Goal: Task Accomplishment & Management: Complete application form

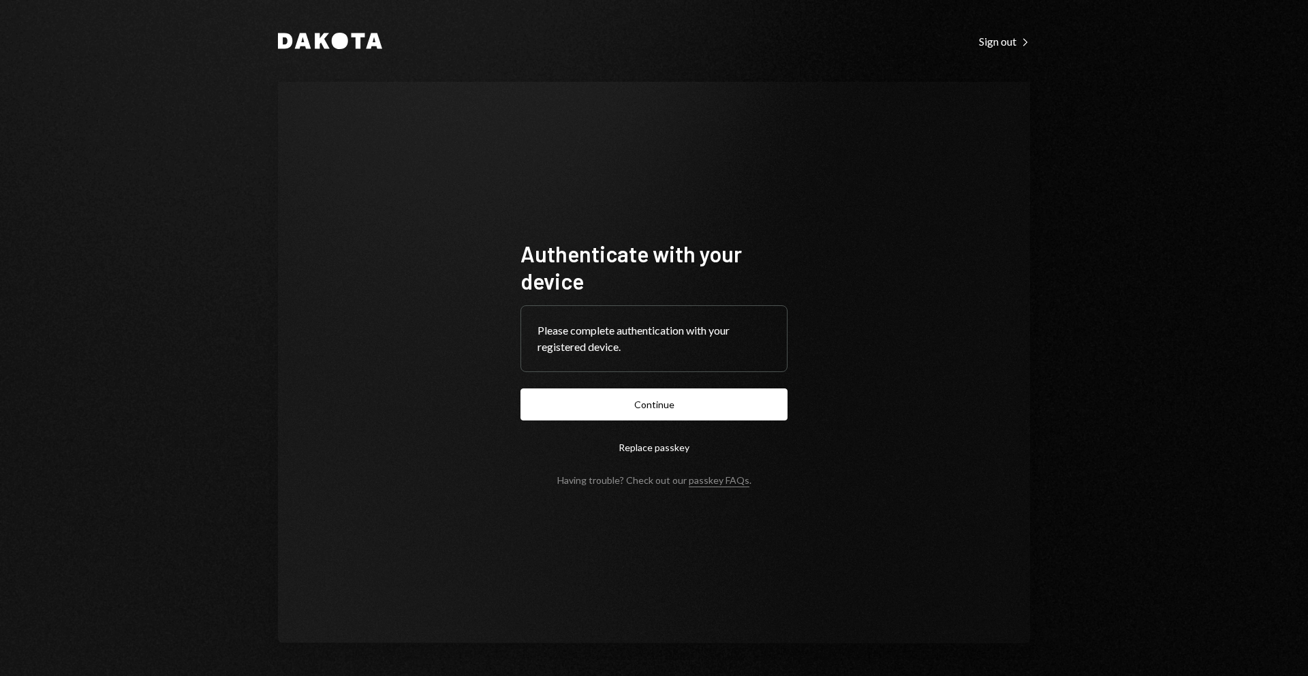
click at [679, 424] on form "Authenticate with your device Please complete authentication with your register…" at bounding box center [654, 363] width 267 height 246
click at [683, 411] on button "Continue" at bounding box center [654, 404] width 267 height 32
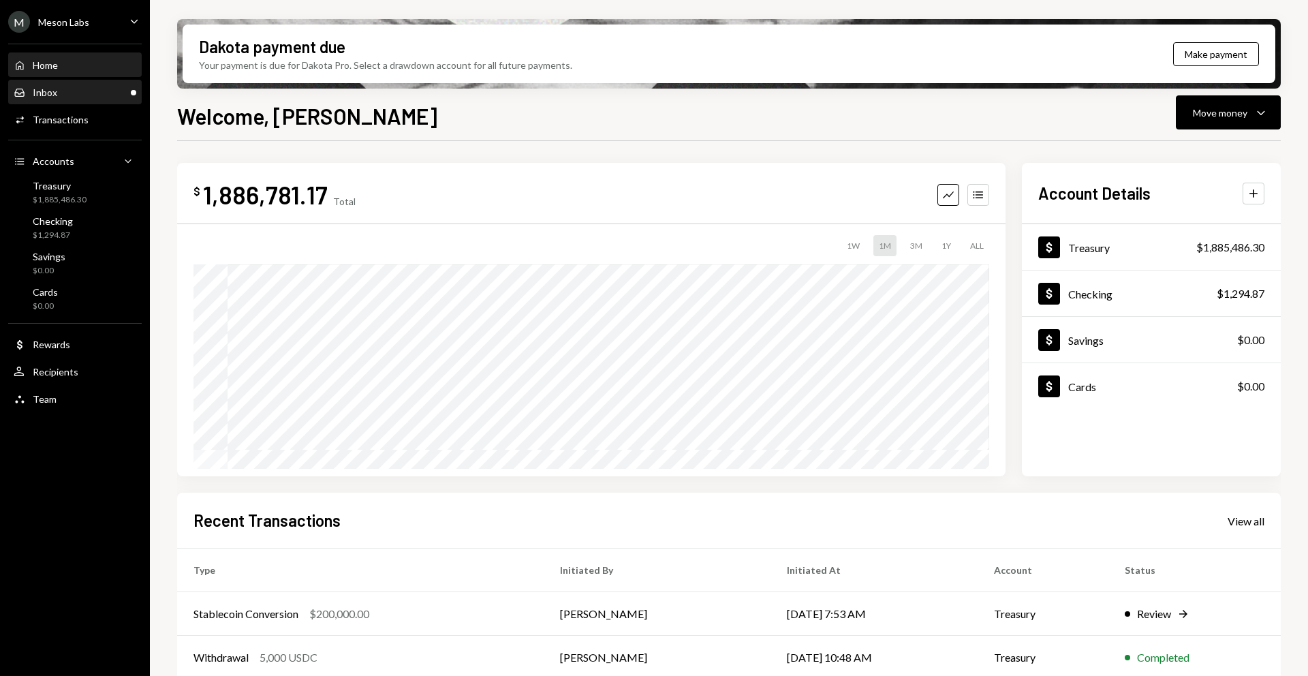
click at [84, 87] on div "Inbox Inbox" at bounding box center [75, 93] width 123 height 12
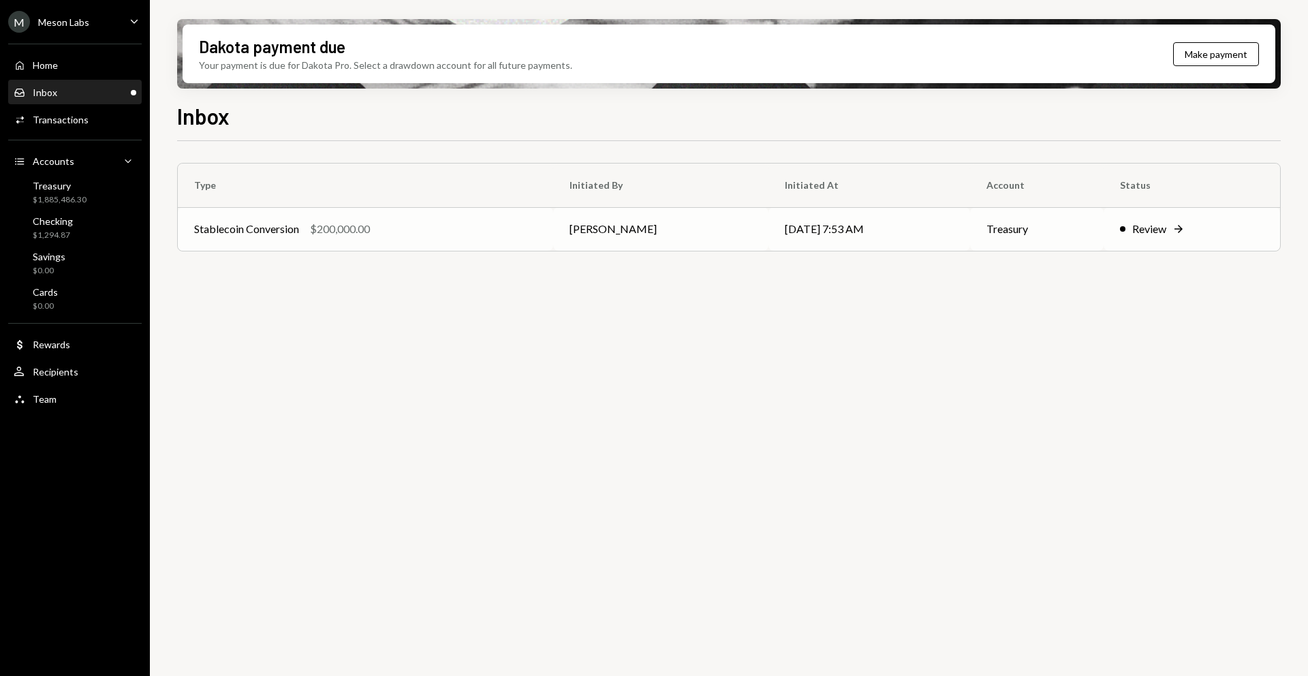
click at [1139, 228] on div "Review" at bounding box center [1149, 229] width 34 height 16
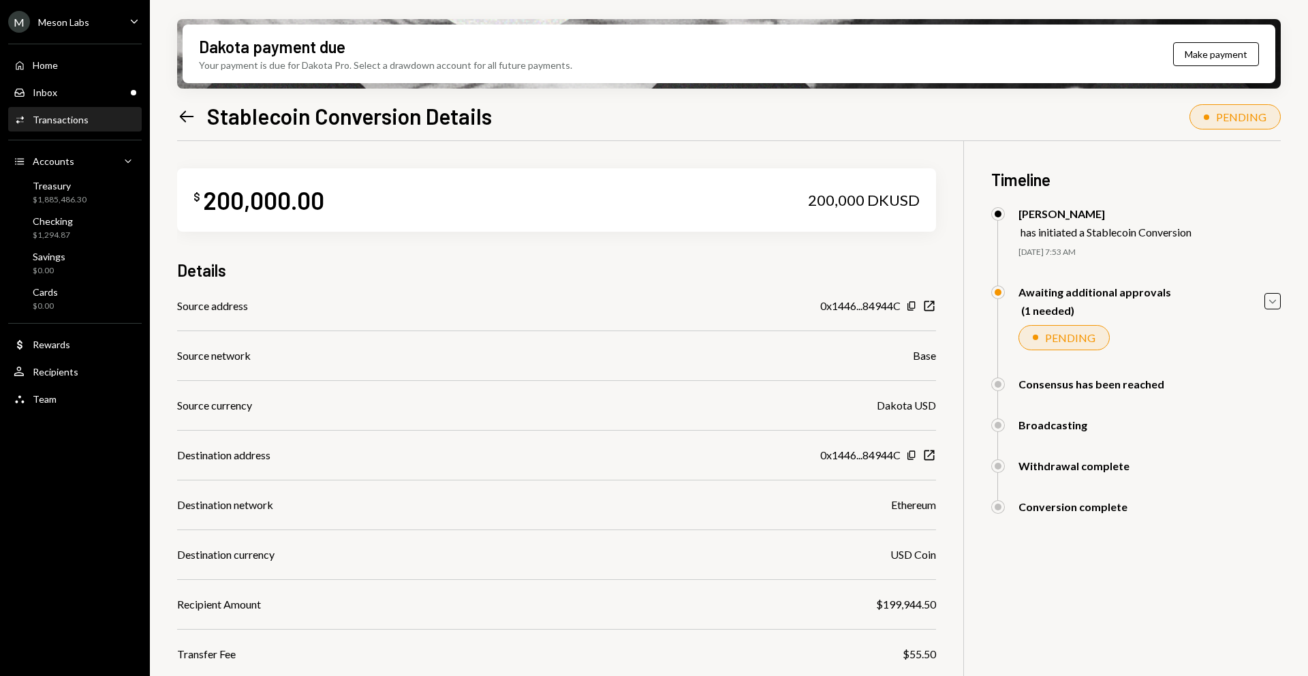
scroll to position [109, 0]
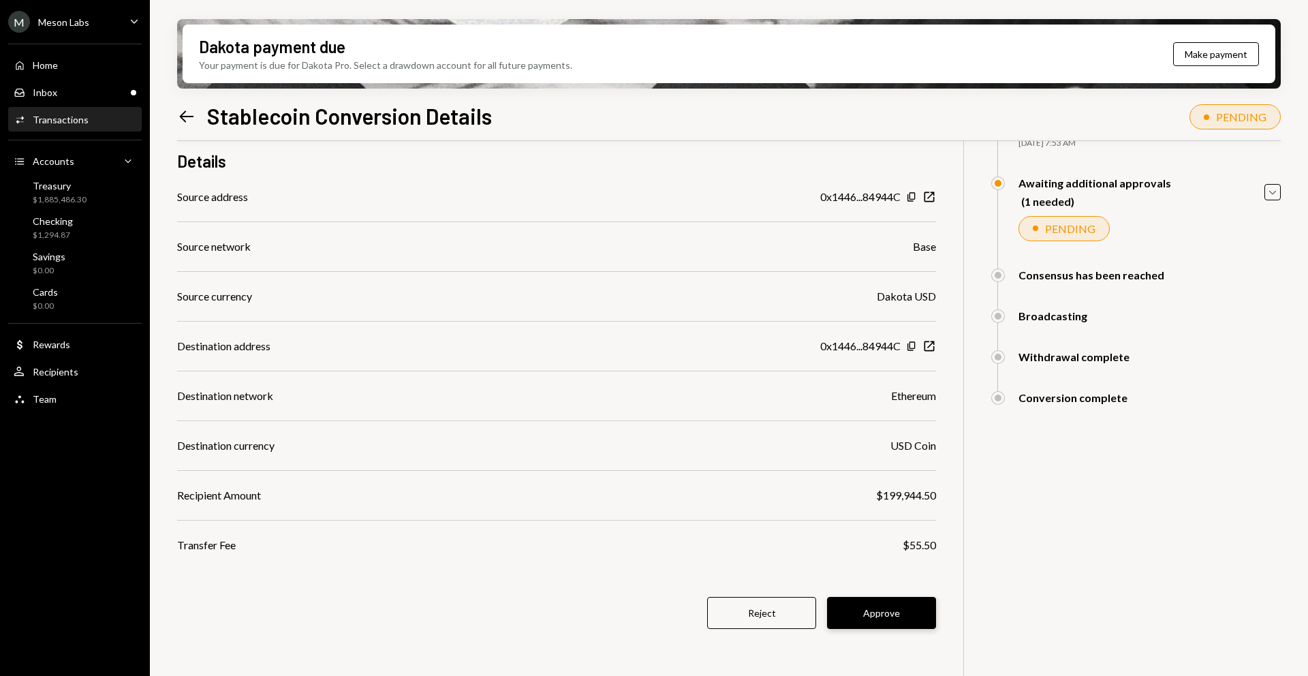
click at [902, 628] on button "Approve" at bounding box center [881, 613] width 109 height 32
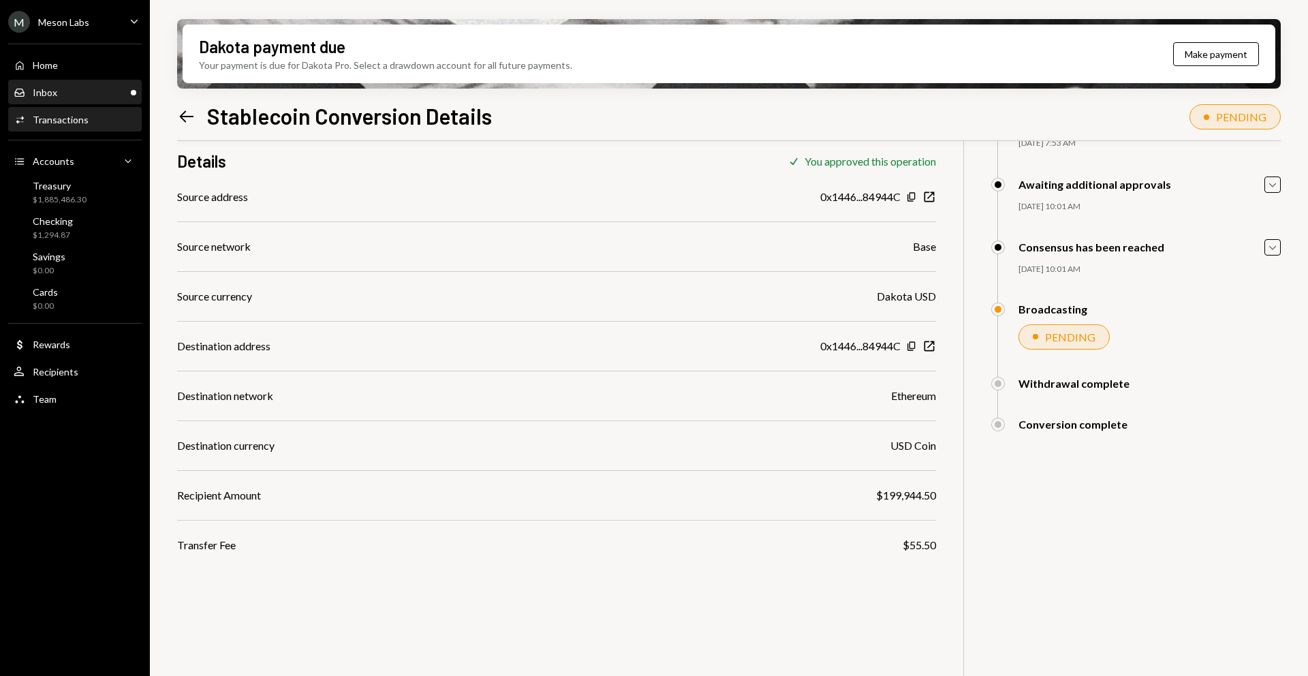
click at [138, 89] on link "Inbox Inbox" at bounding box center [75, 92] width 134 height 25
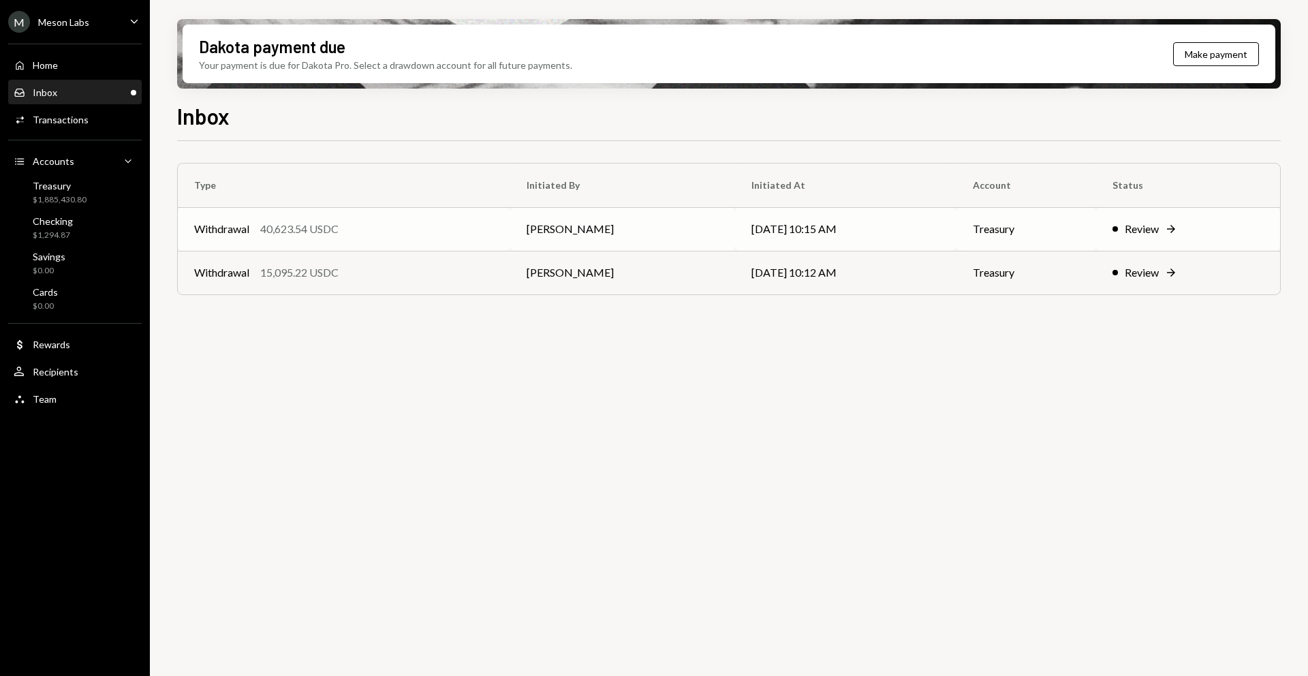
click at [1143, 228] on div "Review" at bounding box center [1142, 229] width 34 height 16
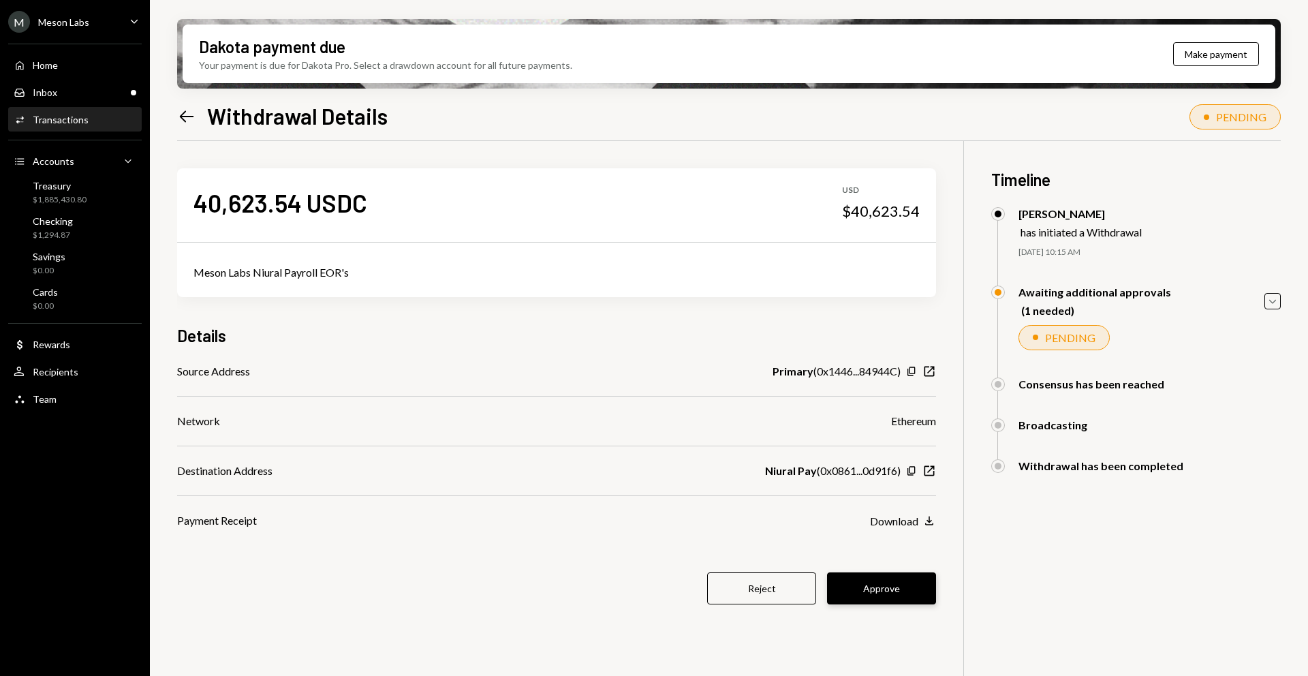
click at [873, 585] on button "Approve" at bounding box center [881, 588] width 109 height 32
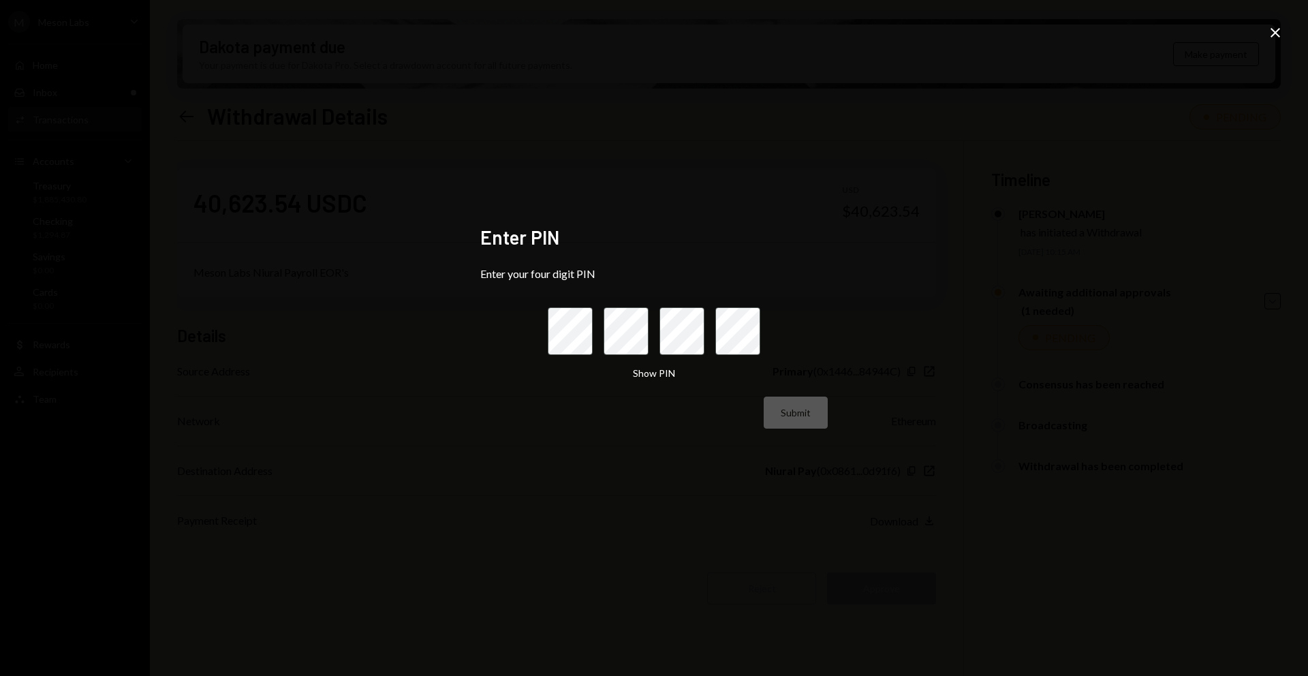
click at [844, 272] on div "Enter PIN Enter your four digit PIN Show PIN Submit" at bounding box center [654, 338] width 380 height 258
click at [1277, 39] on icon "Close" at bounding box center [1275, 33] width 16 height 16
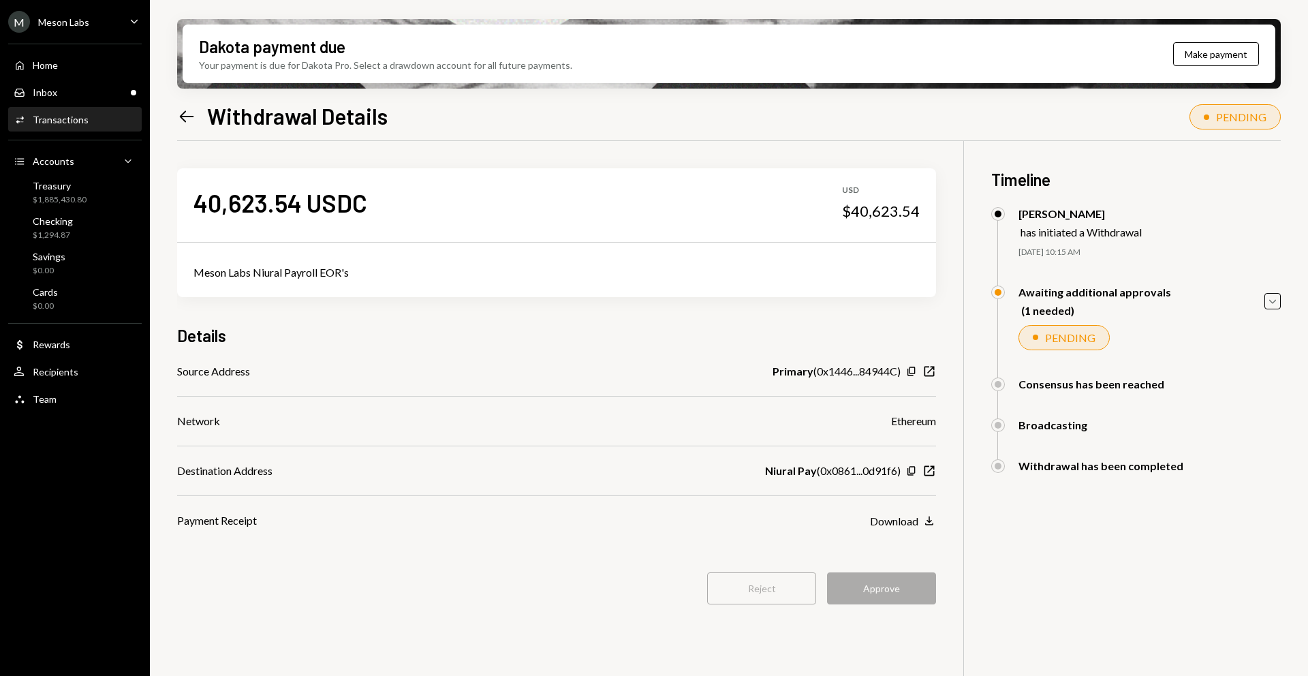
click at [896, 600] on div "Reject Approve" at bounding box center [556, 588] width 759 height 32
click at [184, 118] on icon "Left Arrow" at bounding box center [186, 116] width 19 height 19
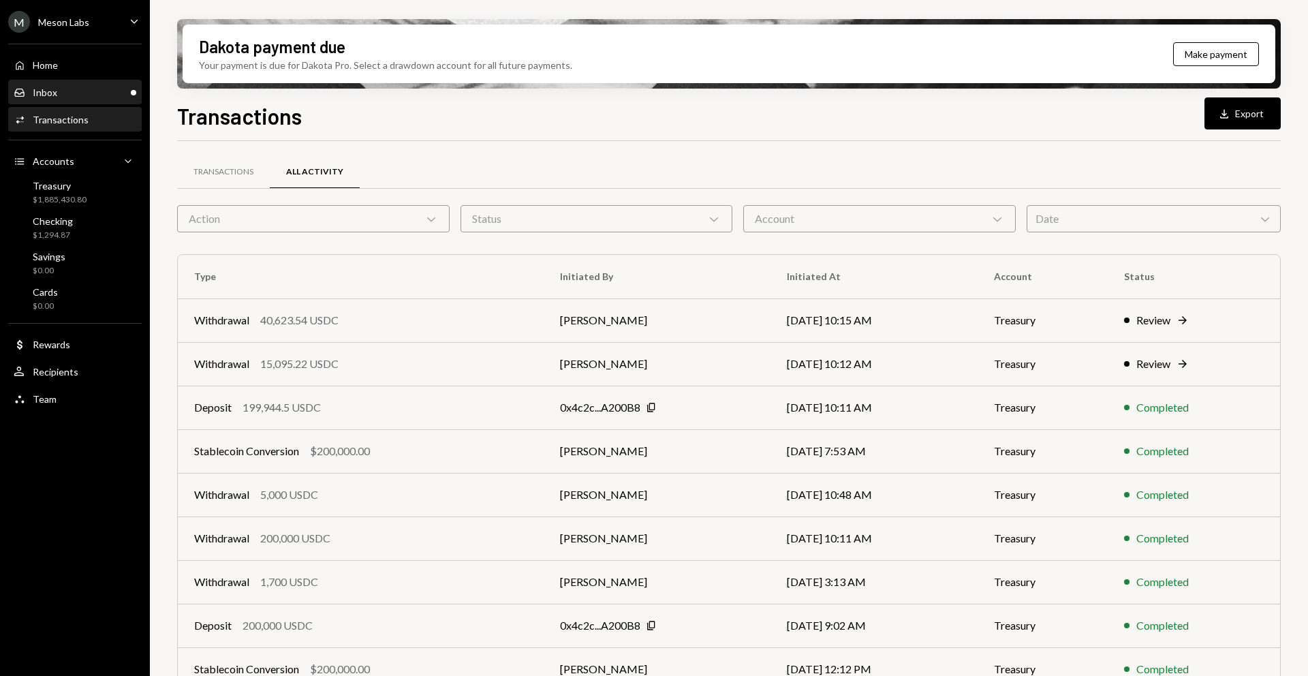
click at [55, 91] on div "Inbox" at bounding box center [45, 93] width 25 height 12
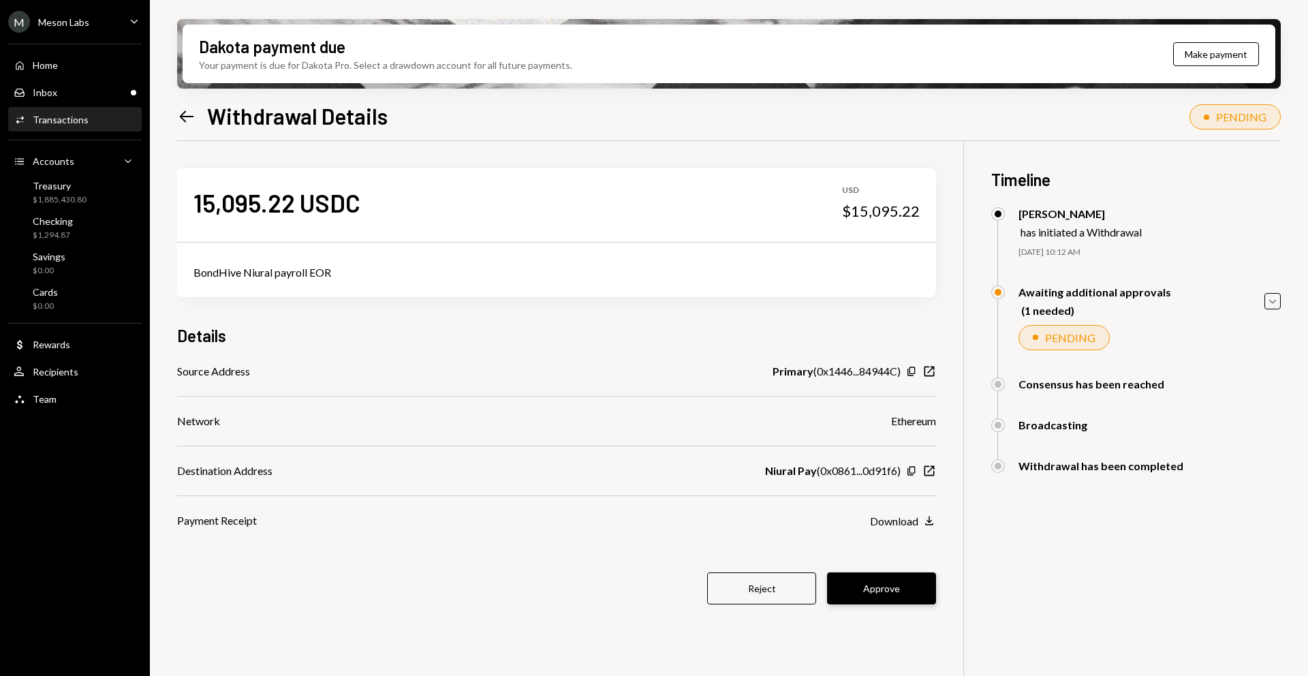
click at [917, 588] on button "Approve" at bounding box center [881, 588] width 109 height 32
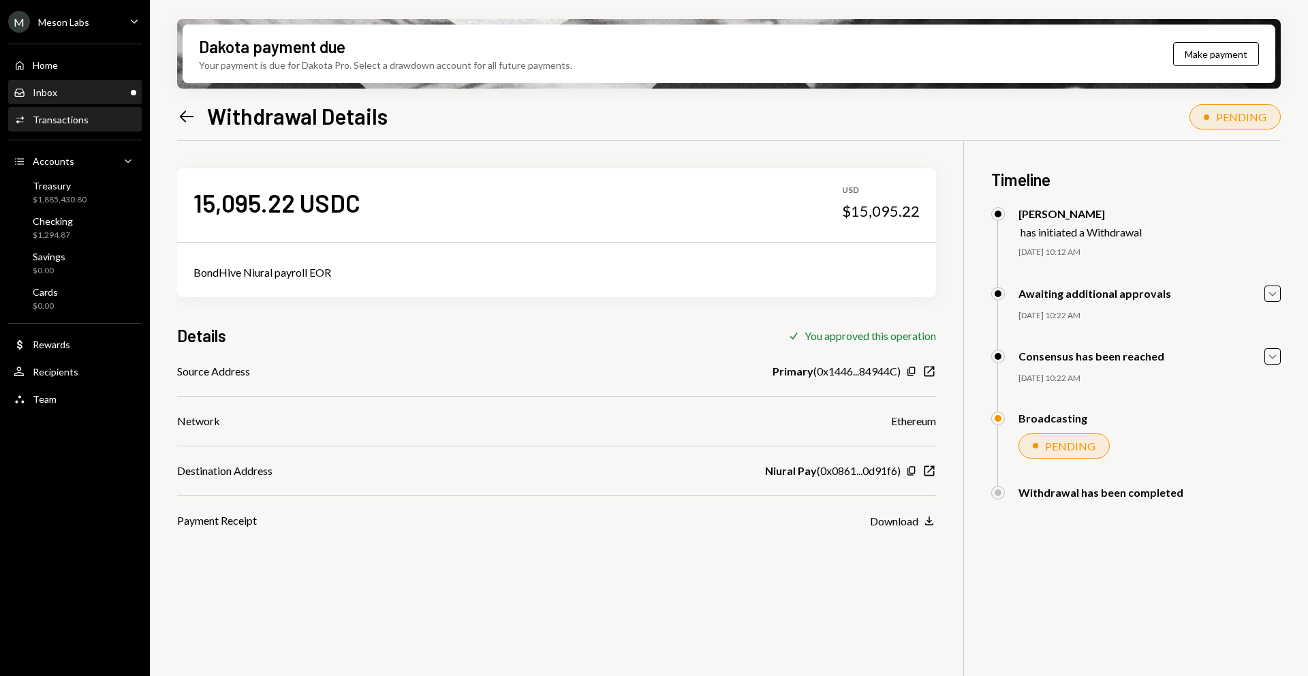
click at [106, 101] on div "Inbox Inbox" at bounding box center [75, 92] width 123 height 23
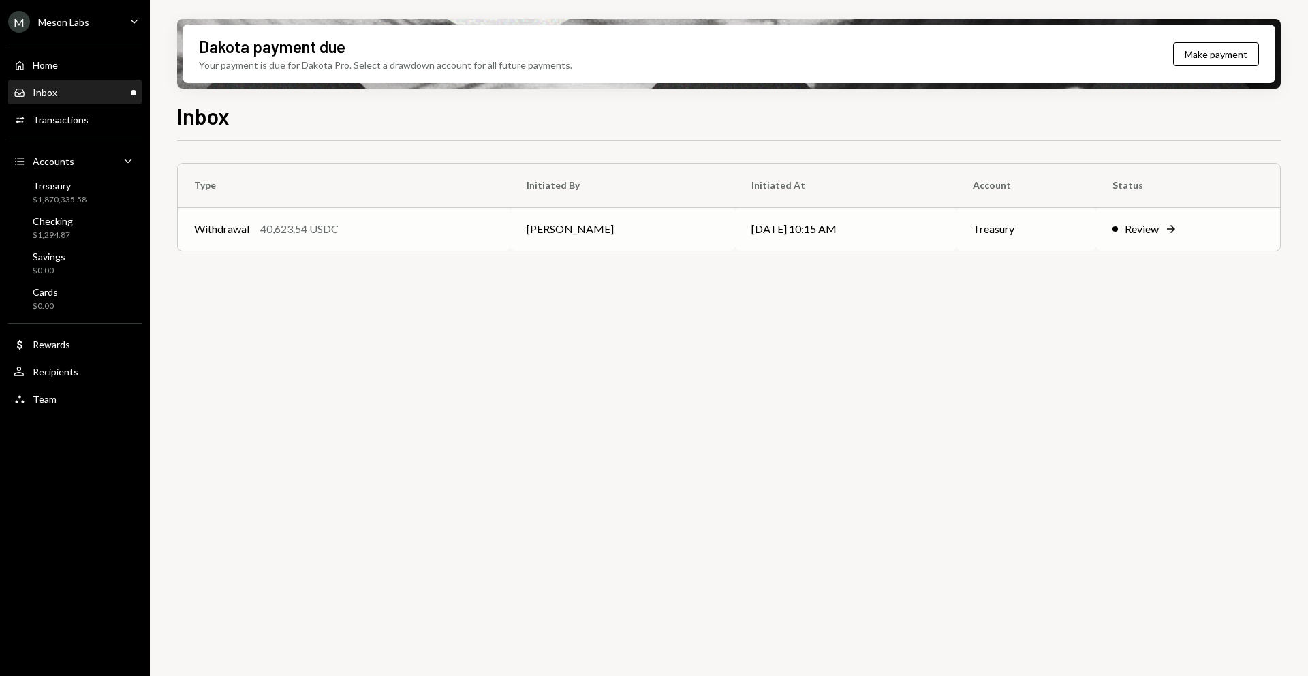
click at [1159, 224] on div "Review" at bounding box center [1142, 229] width 34 height 16
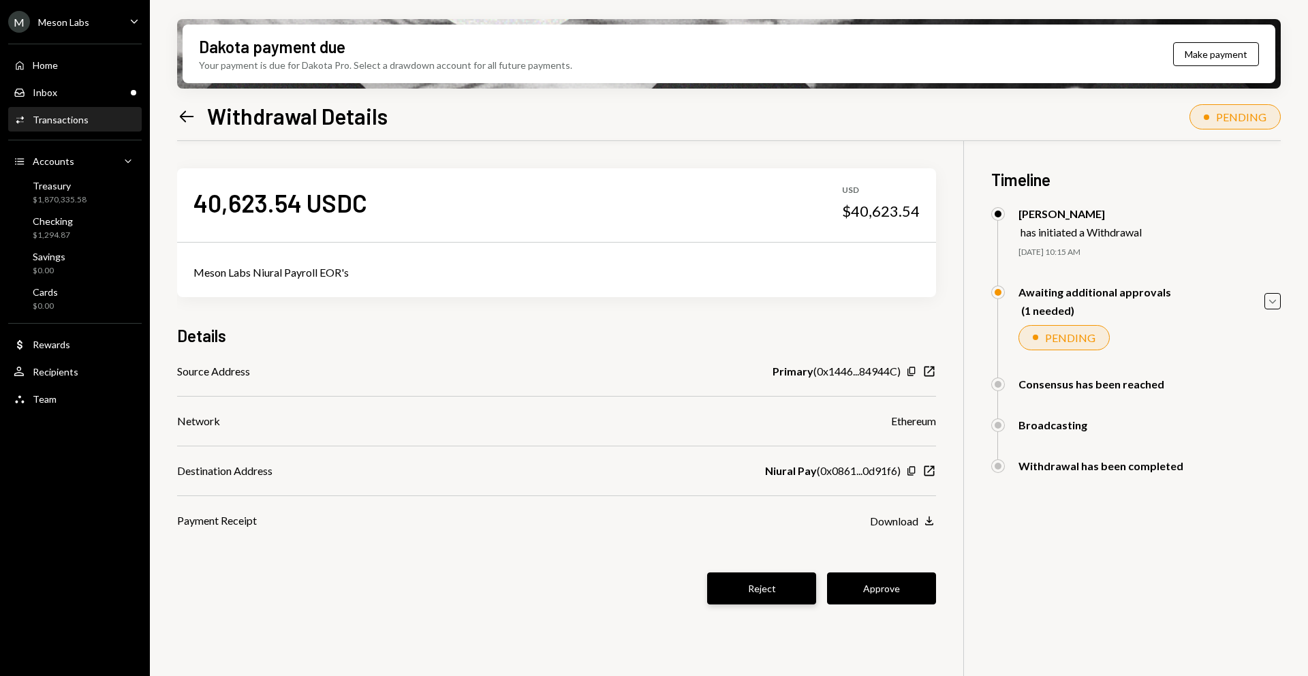
scroll to position [3, 0]
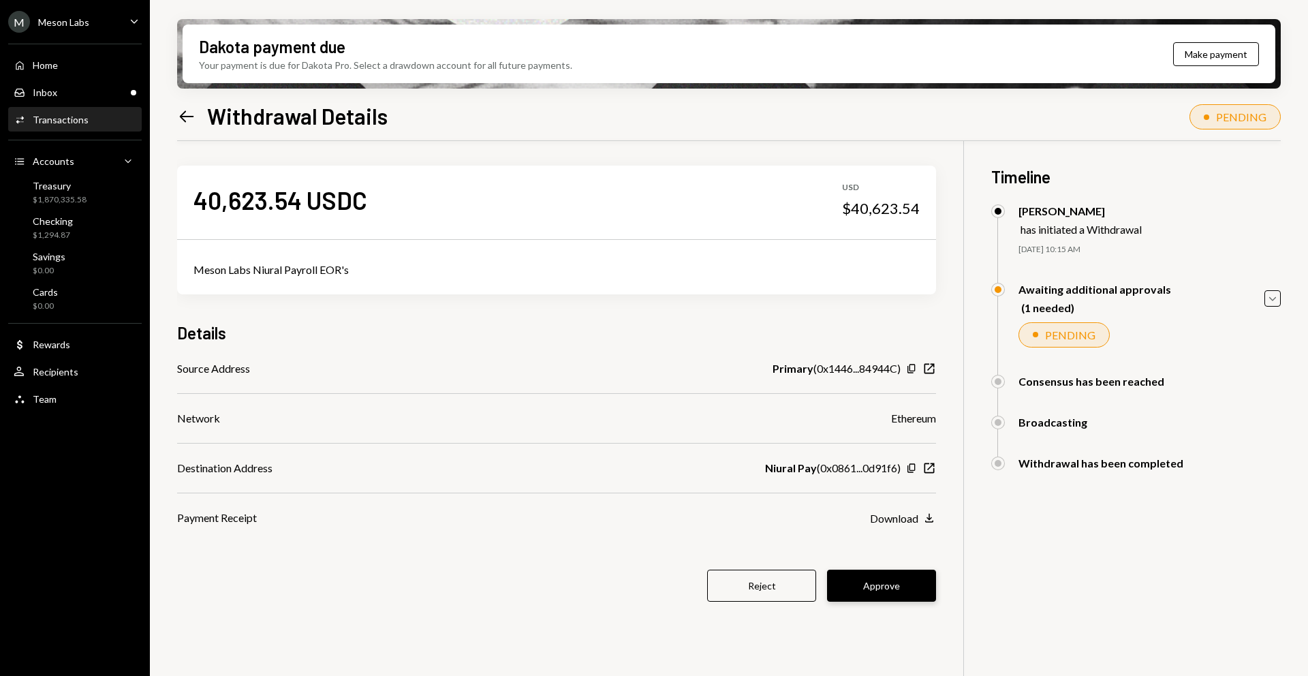
click at [858, 584] on button "Approve" at bounding box center [881, 586] width 109 height 32
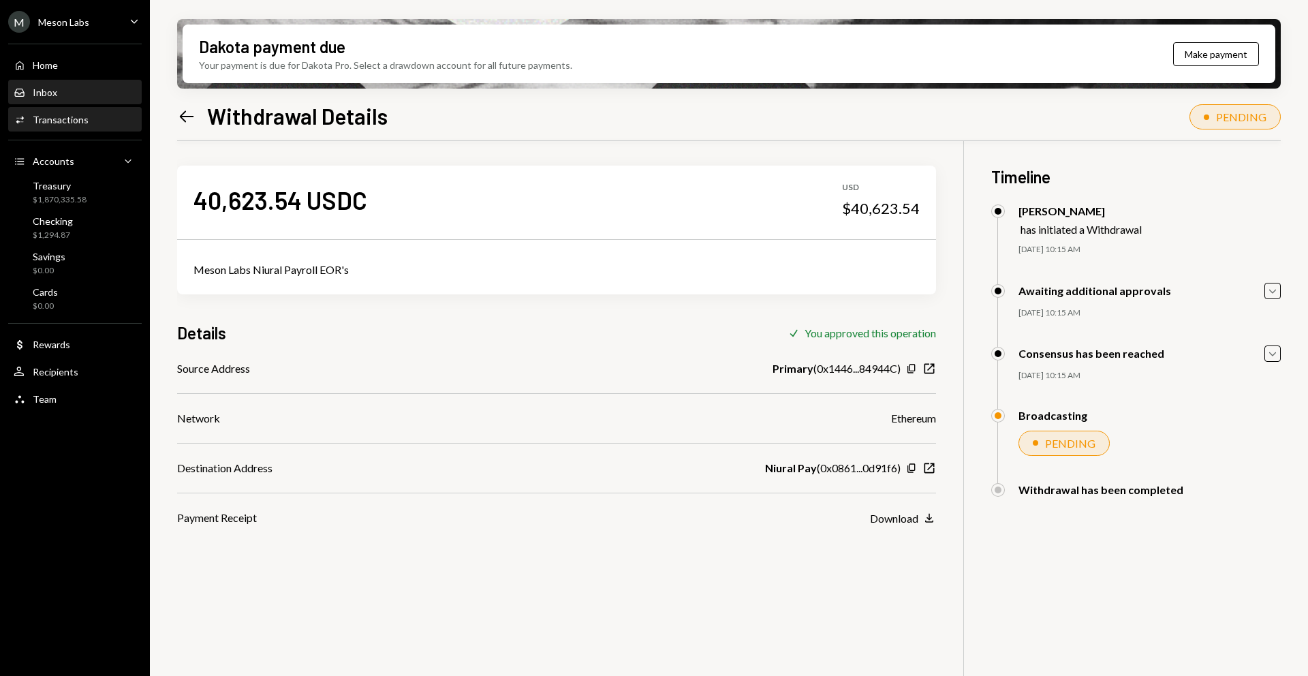
click at [110, 97] on div "Inbox Inbox" at bounding box center [75, 93] width 123 height 12
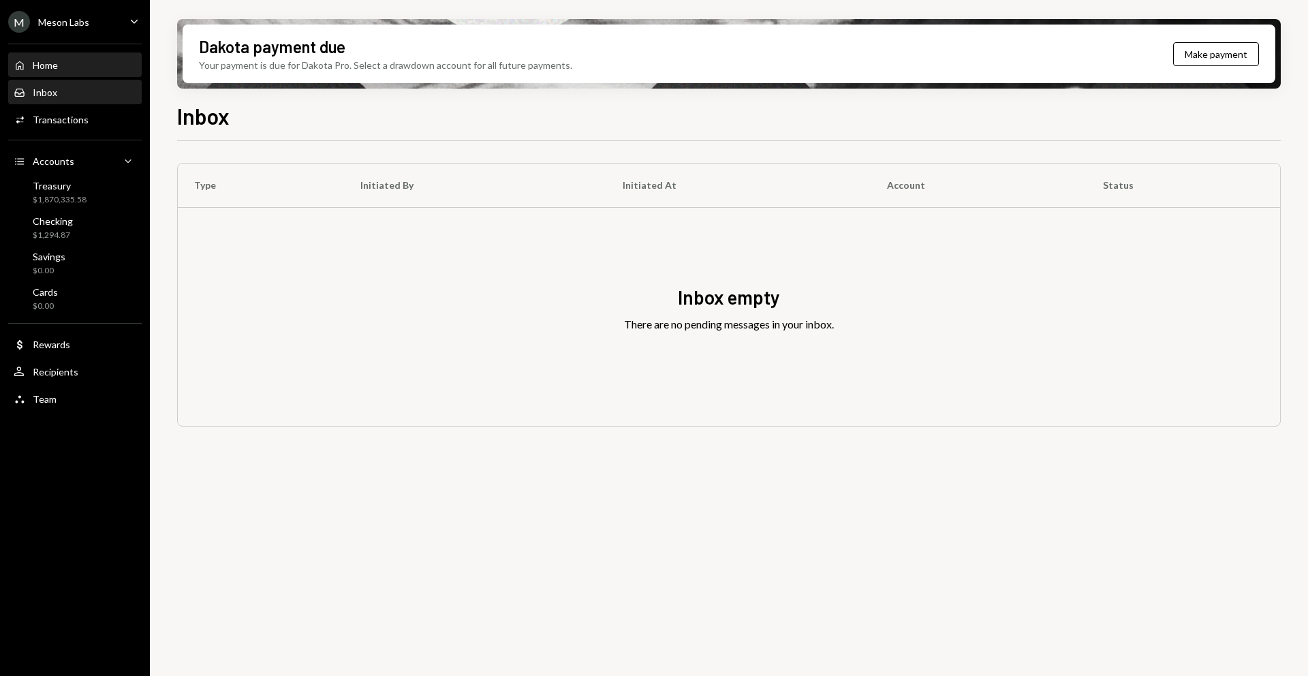
click at [70, 61] on div "Home Home" at bounding box center [75, 65] width 123 height 12
